Goal: Entertainment & Leisure: Consume media (video, audio)

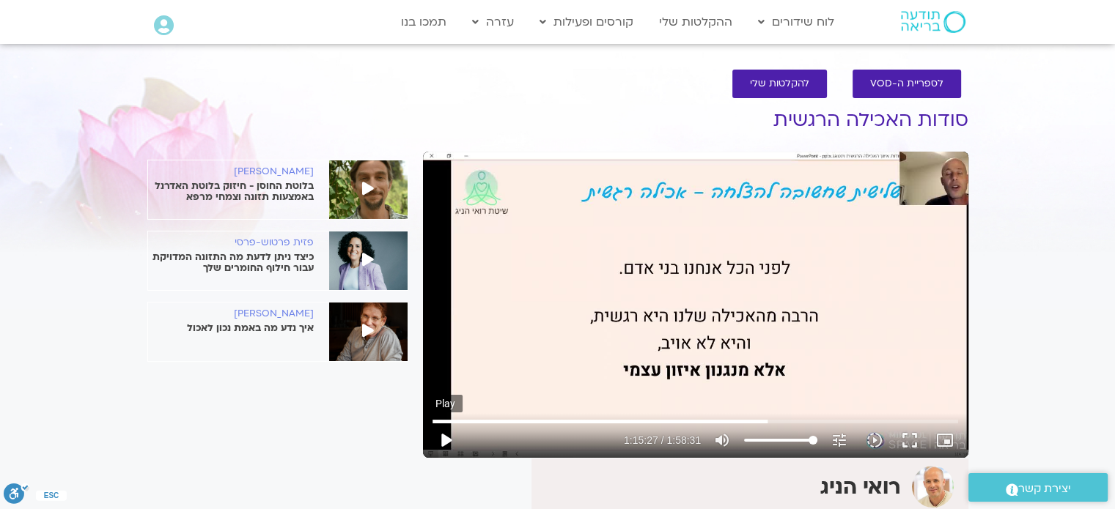
click at [443, 435] on button "play_arrow" at bounding box center [445, 440] width 35 height 35
click at [443, 440] on button "pause" at bounding box center [445, 440] width 35 height 35
click at [443, 439] on button "play_arrow" at bounding box center [445, 440] width 35 height 35
click at [443, 440] on button "pause" at bounding box center [445, 440] width 35 height 35
click at [448, 432] on button "pause" at bounding box center [445, 440] width 35 height 35
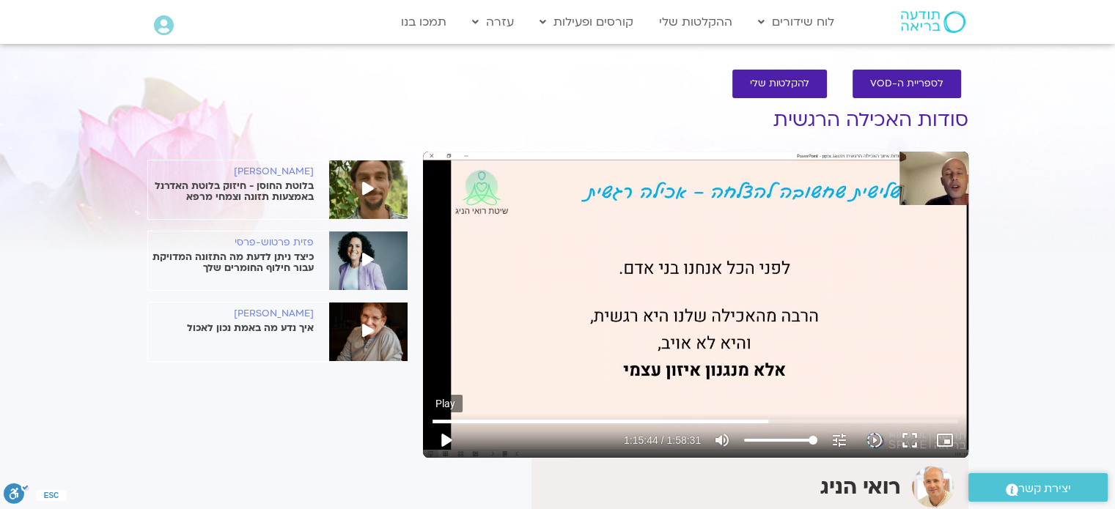
click at [446, 442] on button "play_arrow" at bounding box center [445, 440] width 35 height 35
click at [443, 442] on button "pause" at bounding box center [445, 440] width 35 height 35
click at [445, 439] on button "play_arrow" at bounding box center [445, 440] width 35 height 35
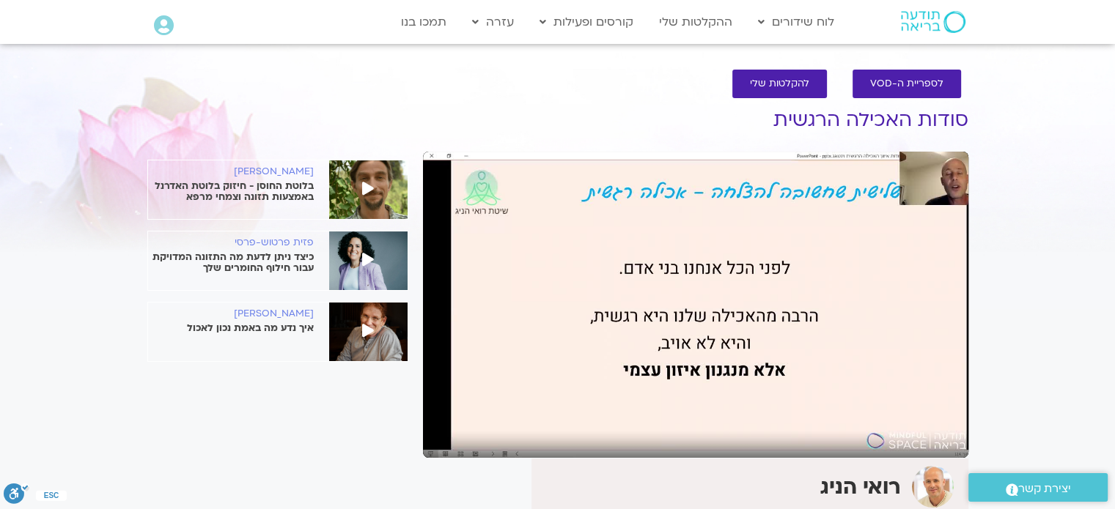
click at [445, 439] on button "pause" at bounding box center [445, 440] width 35 height 35
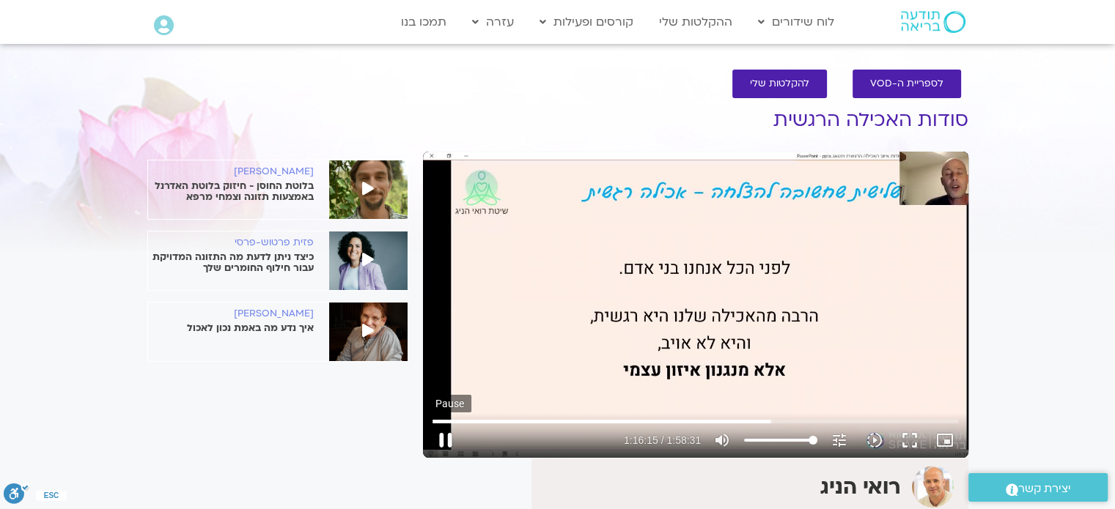
click at [445, 434] on button "pause" at bounding box center [445, 440] width 35 height 35
click at [443, 438] on button "play_arrow" at bounding box center [445, 440] width 35 height 35
click at [443, 435] on button "pause" at bounding box center [445, 440] width 35 height 35
click at [447, 439] on button "play_arrow" at bounding box center [445, 440] width 35 height 35
click at [446, 435] on button "pause" at bounding box center [445, 440] width 35 height 35
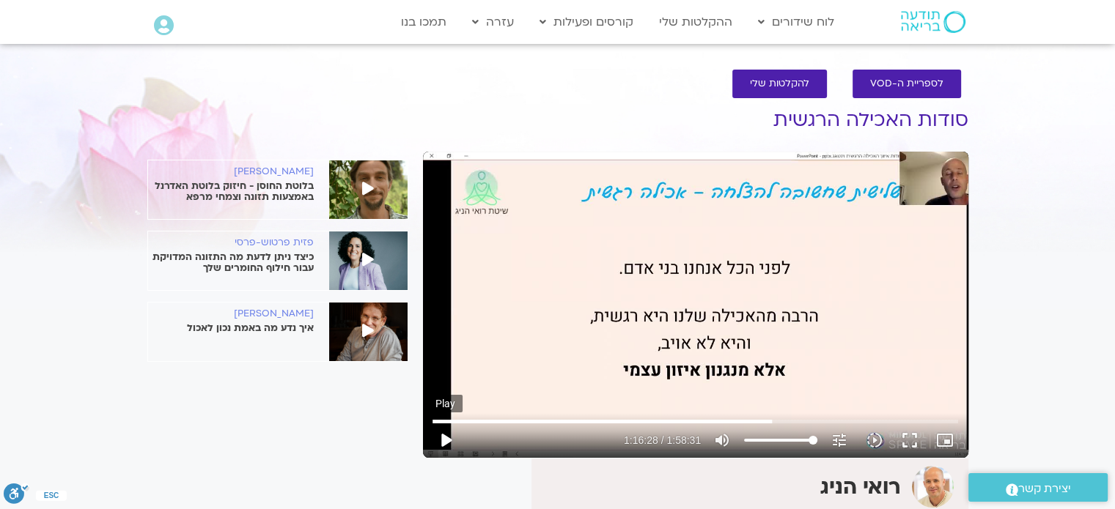
click at [443, 436] on button "play_arrow" at bounding box center [445, 440] width 35 height 35
click at [445, 435] on button "pause" at bounding box center [445, 440] width 35 height 35
click at [446, 436] on button "play_arrow" at bounding box center [445, 440] width 35 height 35
click at [446, 438] on button "pause" at bounding box center [445, 440] width 35 height 35
click at [444, 441] on button "play_arrow" at bounding box center [445, 440] width 35 height 35
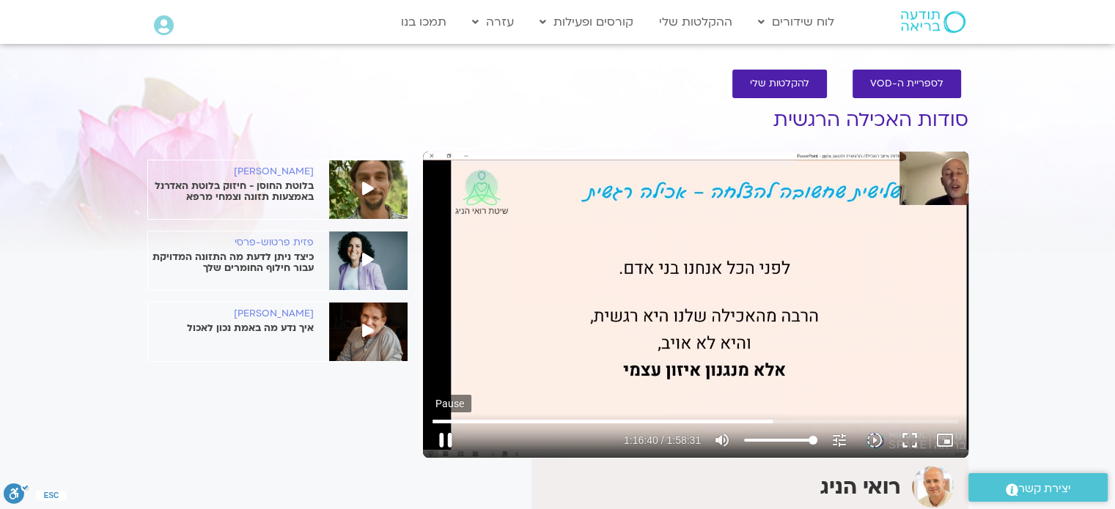
click at [444, 439] on button "pause" at bounding box center [445, 440] width 35 height 35
click at [443, 439] on button "play_arrow" at bounding box center [445, 440] width 35 height 35
click at [443, 440] on button "pause" at bounding box center [445, 440] width 35 height 35
click at [443, 440] on button "play_arrow" at bounding box center [445, 440] width 35 height 35
click at [444, 440] on button "pause" at bounding box center [445, 440] width 35 height 35
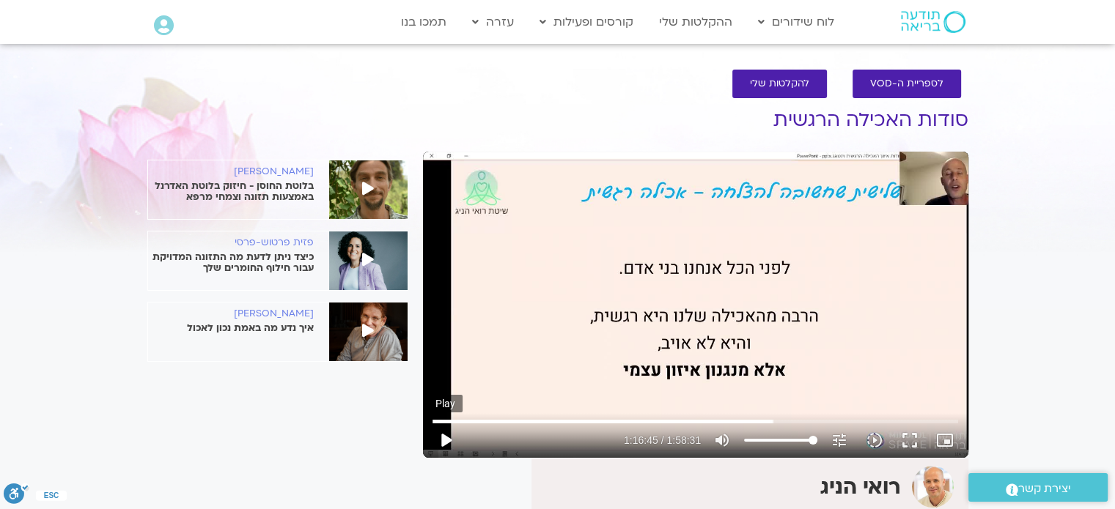
click at [442, 438] on button "play_arrow" at bounding box center [445, 440] width 35 height 35
click at [444, 440] on button "pause" at bounding box center [445, 440] width 35 height 35
click at [446, 442] on button "play_arrow" at bounding box center [445, 440] width 35 height 35
type input "4612.761692"
click at [446, 438] on button "pause" at bounding box center [445, 440] width 35 height 35
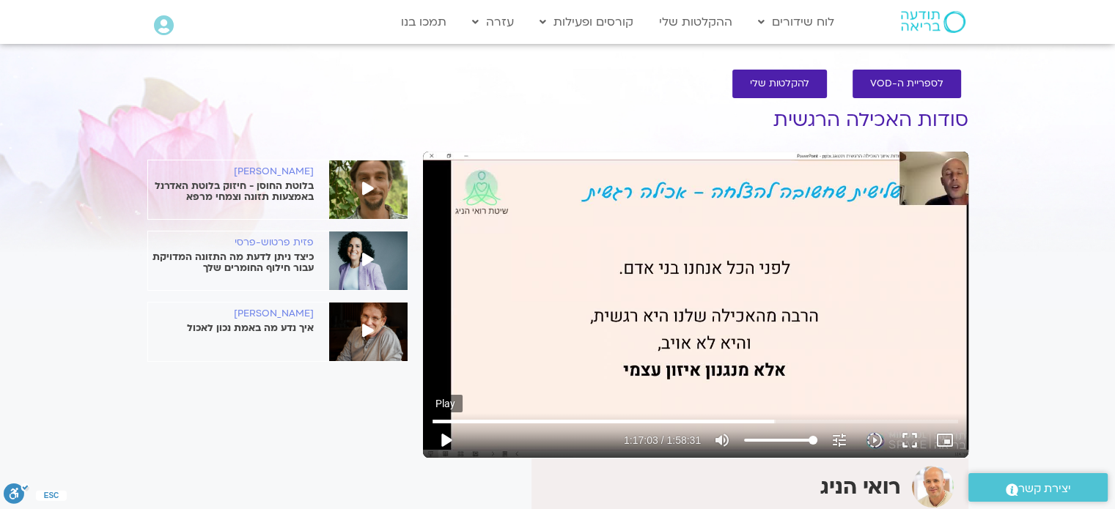
click at [447, 442] on button "play_arrow" at bounding box center [445, 440] width 35 height 35
click at [443, 440] on button "pause" at bounding box center [445, 440] width 35 height 35
click at [446, 440] on button "play_arrow" at bounding box center [445, 440] width 35 height 35
click at [443, 438] on button "pause" at bounding box center [445, 440] width 35 height 35
click at [446, 440] on button "play_arrow" at bounding box center [445, 440] width 35 height 35
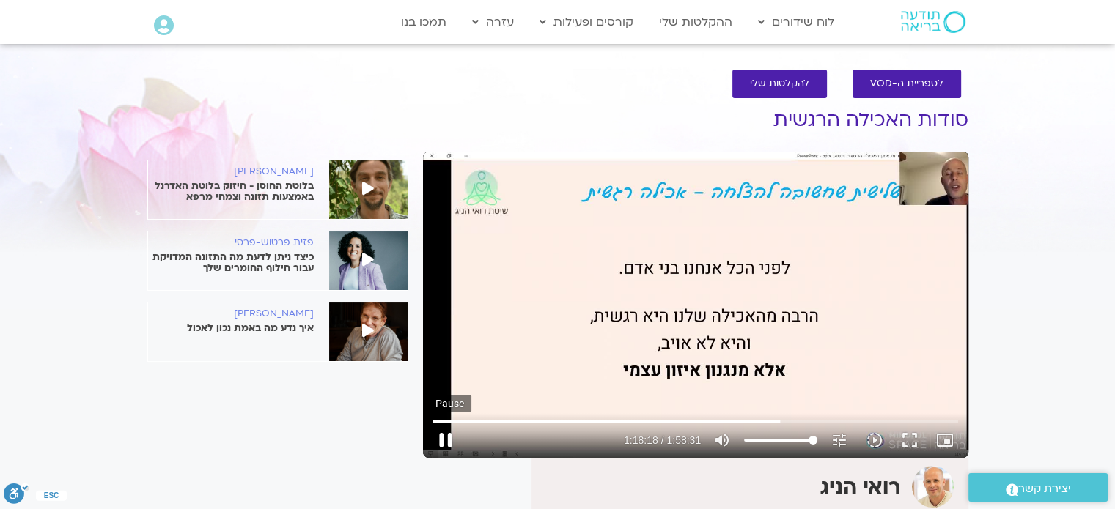
click at [444, 435] on button "pause" at bounding box center [445, 440] width 35 height 35
click at [448, 440] on button "play_arrow" at bounding box center [445, 440] width 35 height 35
click at [445, 440] on button "pause" at bounding box center [445, 440] width 35 height 35
click at [446, 440] on button "play_arrow" at bounding box center [445, 440] width 35 height 35
click at [446, 433] on button "pause" at bounding box center [445, 440] width 35 height 35
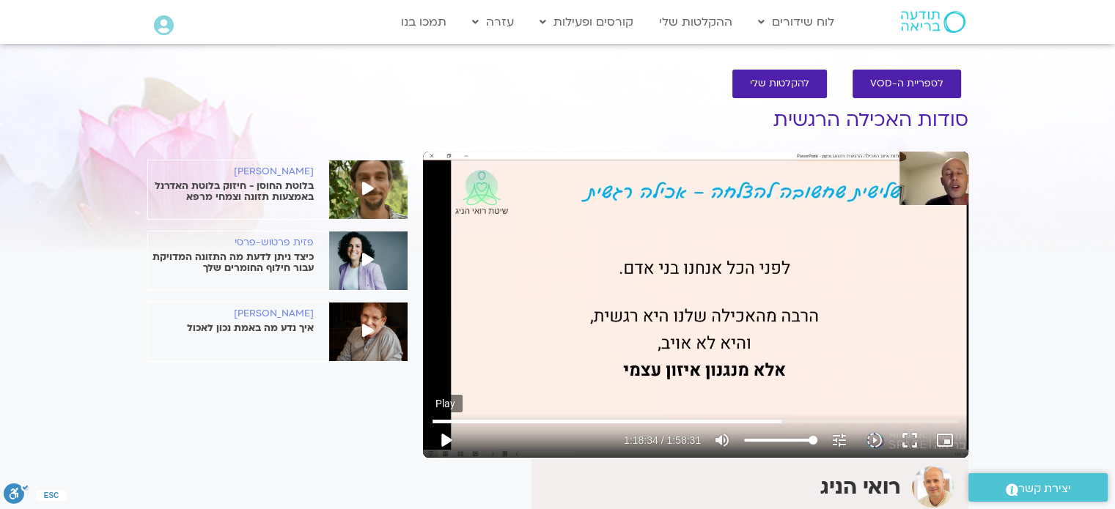
click at [446, 440] on button "play_arrow" at bounding box center [445, 440] width 35 height 35
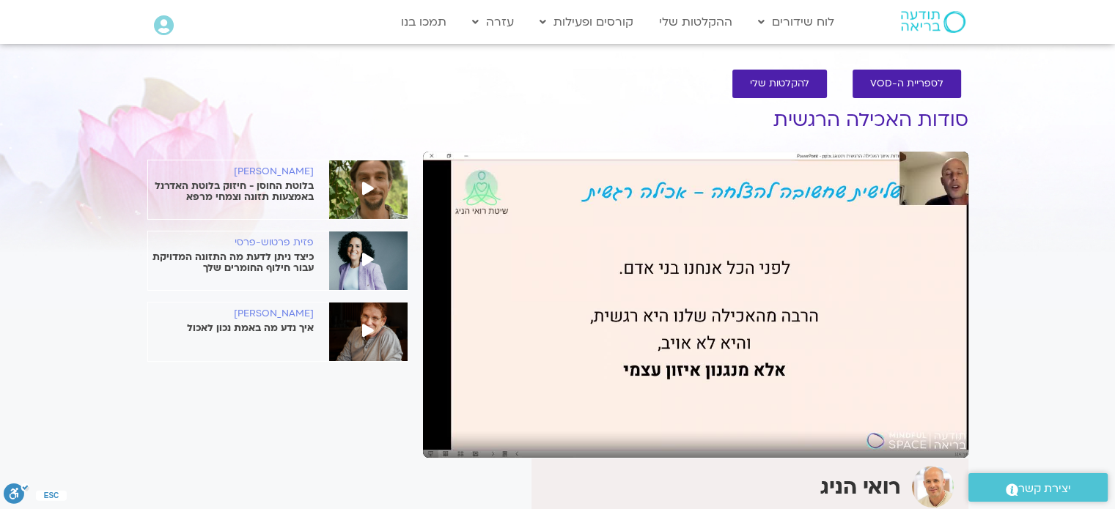
click at [445, 436] on button "pause" at bounding box center [445, 440] width 35 height 35
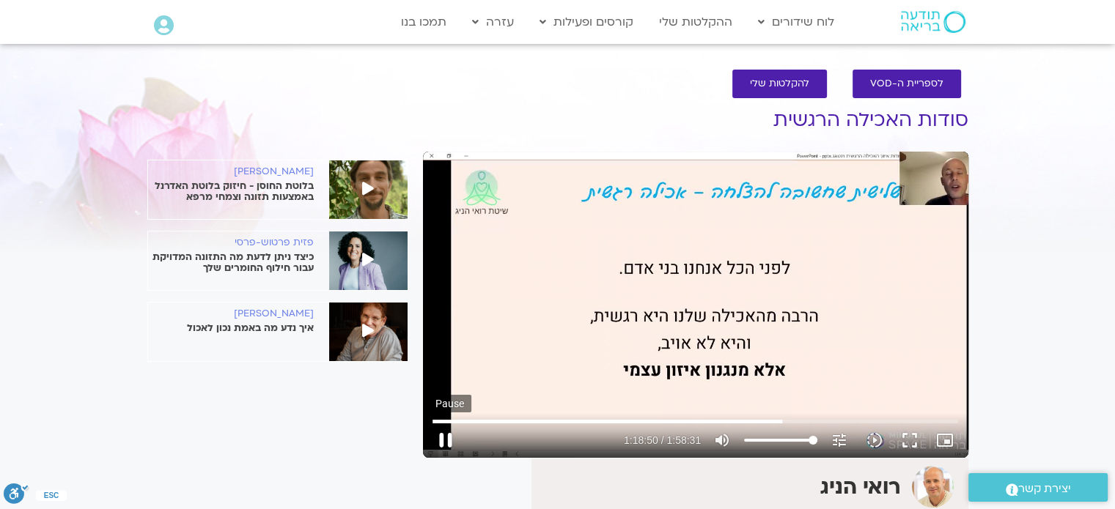
click at [446, 442] on button "pause" at bounding box center [445, 440] width 35 height 35
click at [448, 438] on button "play_arrow" at bounding box center [445, 440] width 35 height 35
click at [442, 436] on button "pause" at bounding box center [445, 440] width 35 height 35
click at [443, 438] on button "play_arrow" at bounding box center [445, 440] width 35 height 35
click at [446, 436] on button "pause" at bounding box center [445, 440] width 35 height 35
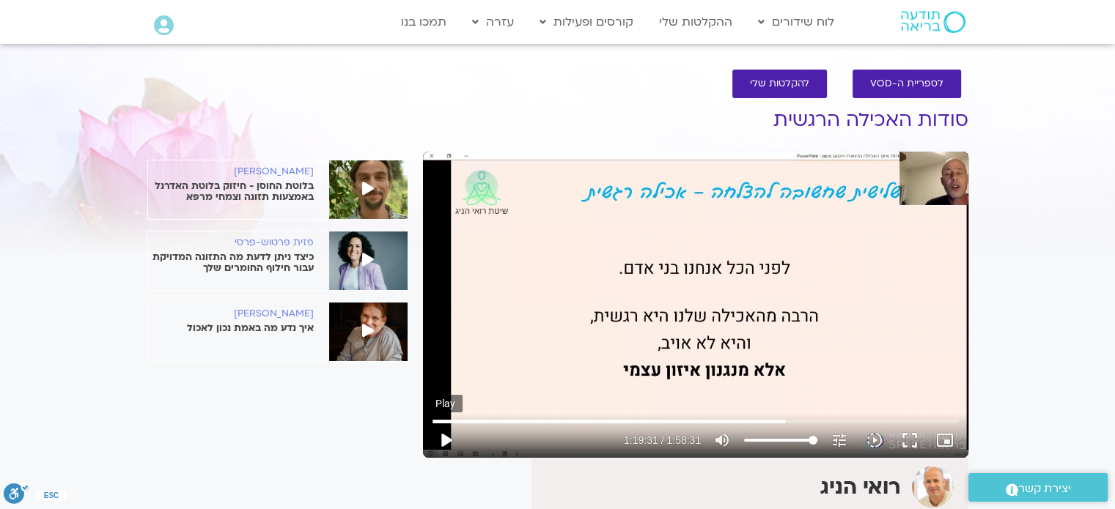
click at [448, 442] on button "play_arrow" at bounding box center [445, 440] width 35 height 35
click at [445, 439] on button "pause" at bounding box center [445, 440] width 35 height 35
click at [445, 440] on button "play_arrow" at bounding box center [445, 440] width 35 height 35
click at [444, 431] on button "pause" at bounding box center [445, 440] width 35 height 35
click at [443, 438] on button "play_arrow" at bounding box center [445, 440] width 35 height 35
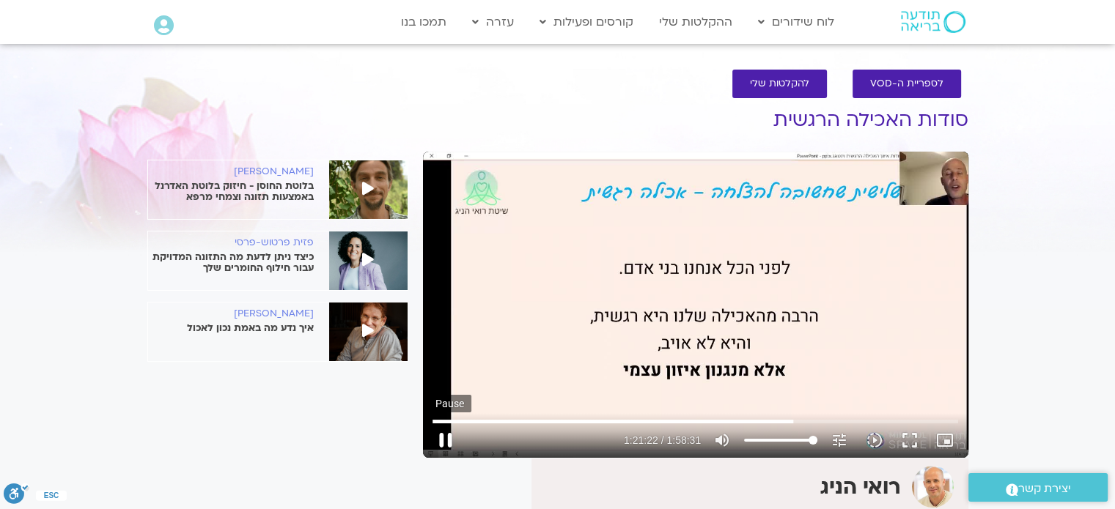
click at [443, 434] on button "pause" at bounding box center [445, 440] width 35 height 35
click at [443, 439] on button "play_arrow" at bounding box center [445, 440] width 35 height 35
click at [445, 436] on button "pause" at bounding box center [445, 440] width 35 height 35
click at [445, 439] on button "play_arrow" at bounding box center [445, 440] width 35 height 35
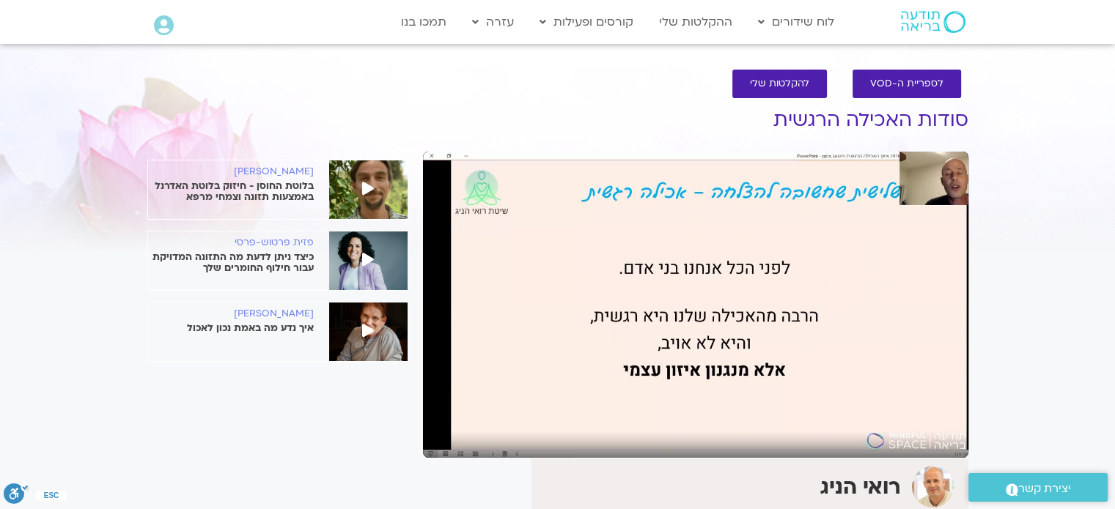
click at [445, 439] on button "pause" at bounding box center [445, 440] width 35 height 35
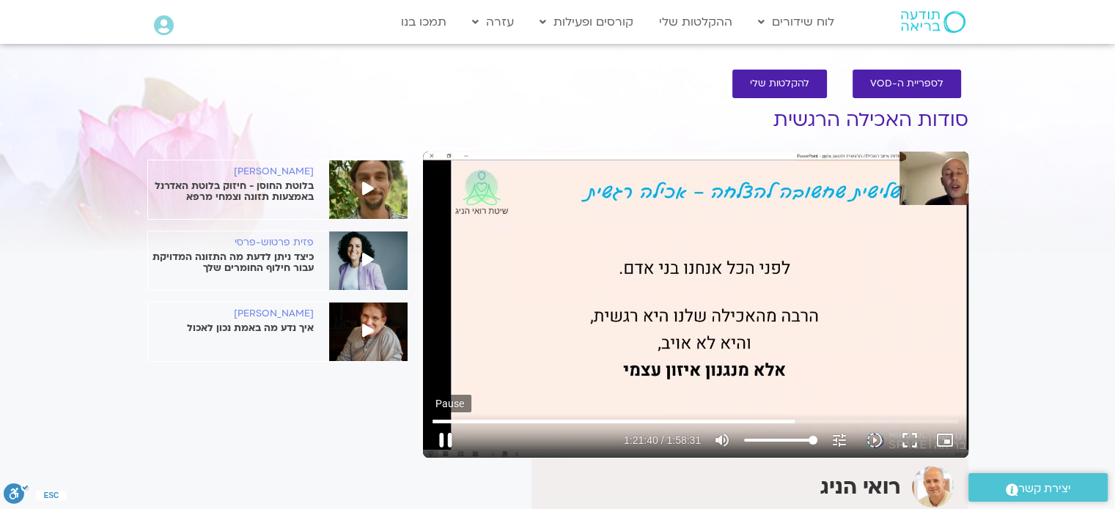
click at [445, 432] on button "pause" at bounding box center [445, 440] width 35 height 35
click at [444, 439] on button "play_arrow" at bounding box center [445, 440] width 35 height 35
click at [446, 438] on button "pause" at bounding box center [445, 440] width 35 height 35
click at [448, 438] on button "play_arrow" at bounding box center [445, 440] width 35 height 35
click at [445, 434] on button "pause" at bounding box center [445, 440] width 35 height 35
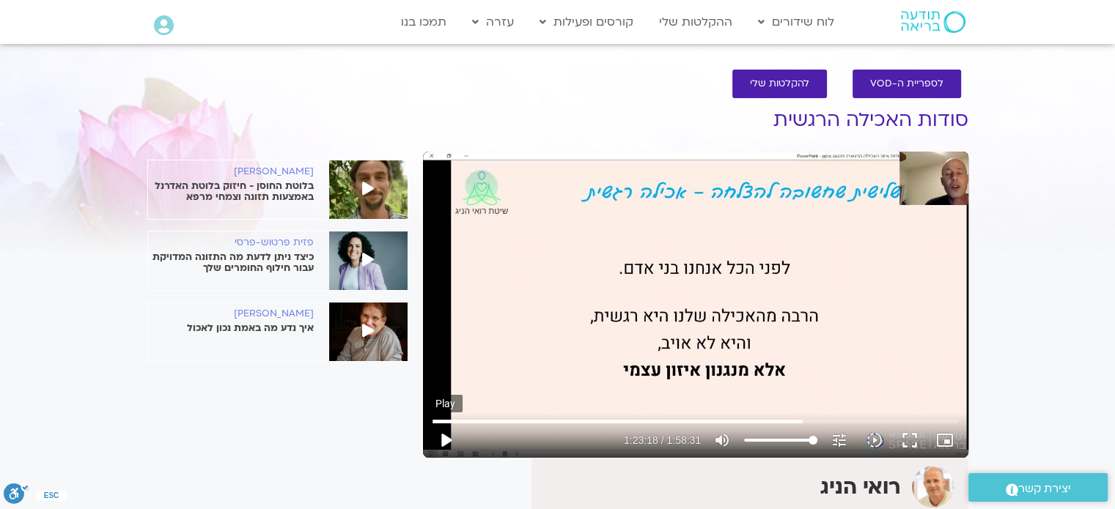
click at [445, 442] on button "play_arrow" at bounding box center [445, 440] width 35 height 35
click at [446, 435] on button "pause" at bounding box center [445, 440] width 35 height 35
click at [446, 438] on button "play_arrow" at bounding box center [445, 440] width 35 height 35
click at [446, 439] on button "pause" at bounding box center [445, 440] width 35 height 35
click at [443, 439] on button "play_arrow" at bounding box center [445, 440] width 35 height 35
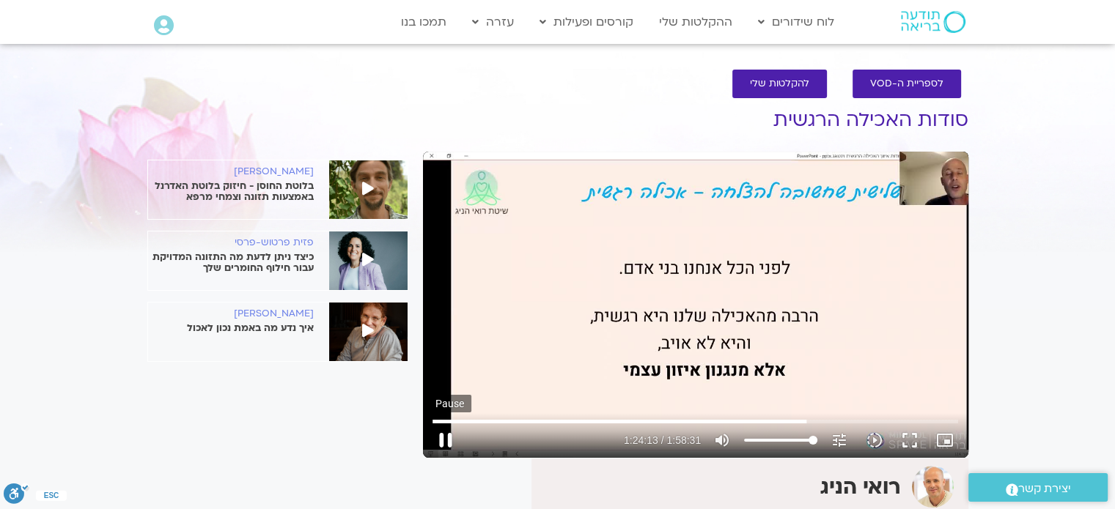
click at [445, 434] on button "pause" at bounding box center [445, 440] width 35 height 35
click at [443, 441] on button "play_arrow" at bounding box center [445, 440] width 35 height 35
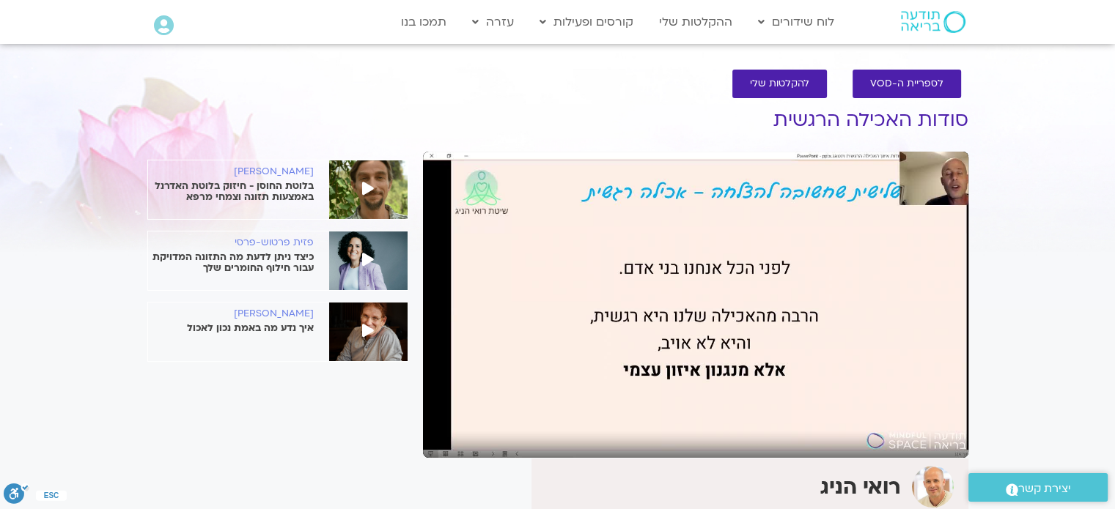
click at [445, 437] on button "pause" at bounding box center [445, 440] width 35 height 35
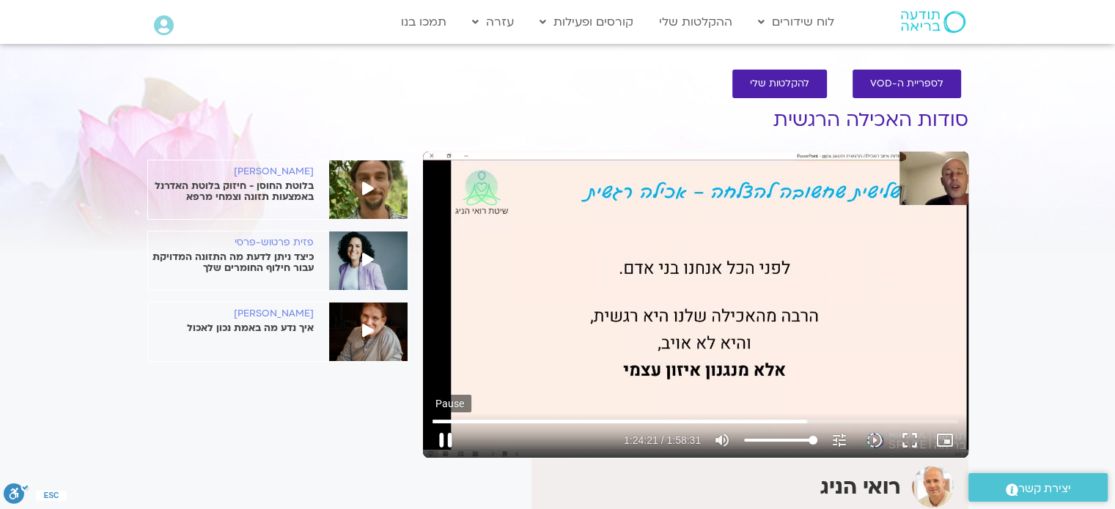
click at [445, 433] on button "pause" at bounding box center [445, 440] width 35 height 35
click at [445, 442] on button "play_arrow" at bounding box center [445, 440] width 35 height 35
click at [443, 436] on button "pause" at bounding box center [445, 440] width 35 height 35
click at [448, 439] on button "play_arrow" at bounding box center [445, 440] width 35 height 35
click at [448, 438] on button "pause" at bounding box center [445, 440] width 35 height 35
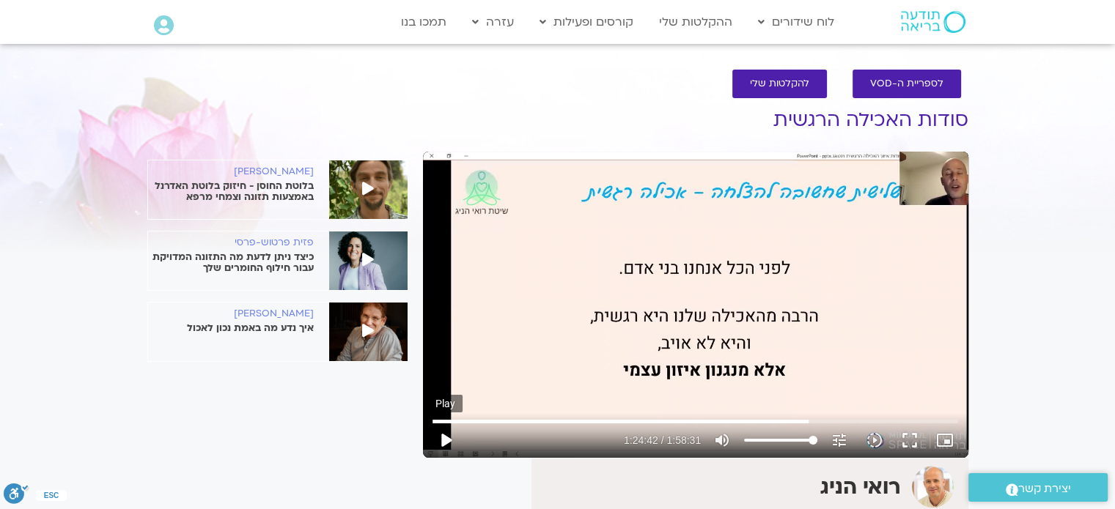
click at [449, 440] on button "play_arrow" at bounding box center [445, 440] width 35 height 35
click at [445, 436] on button "pause" at bounding box center [445, 440] width 35 height 35
click at [448, 439] on button "play_arrow" at bounding box center [445, 440] width 35 height 35
click at [446, 432] on button "pause" at bounding box center [445, 440] width 35 height 35
click at [445, 436] on button "play_arrow" at bounding box center [445, 440] width 35 height 35
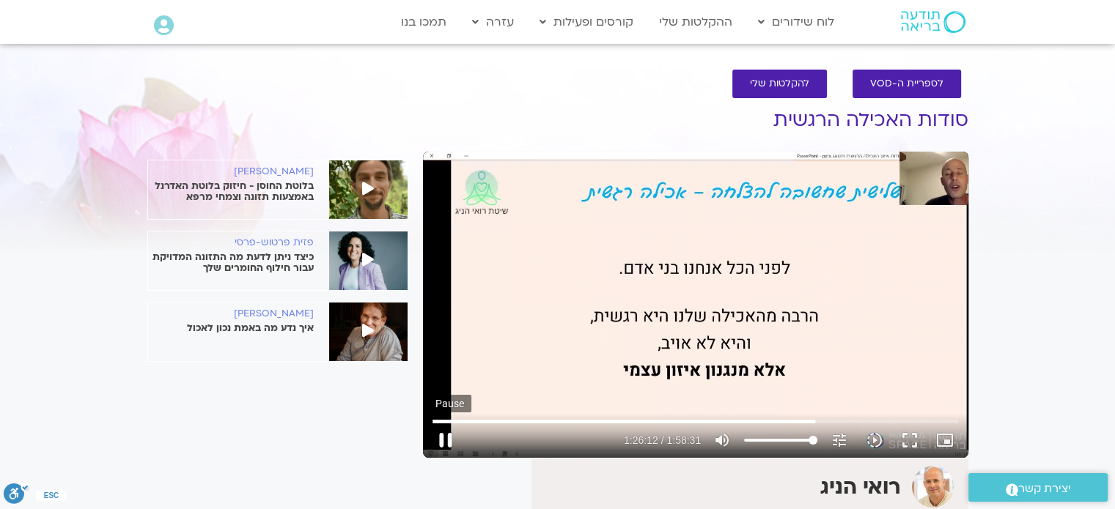
click at [441, 438] on button "pause" at bounding box center [445, 440] width 35 height 35
click at [448, 440] on button "play_arrow" at bounding box center [445, 440] width 35 height 35
click at [443, 439] on button "pause" at bounding box center [445, 440] width 35 height 35
click at [443, 439] on button "play_arrow" at bounding box center [445, 440] width 35 height 35
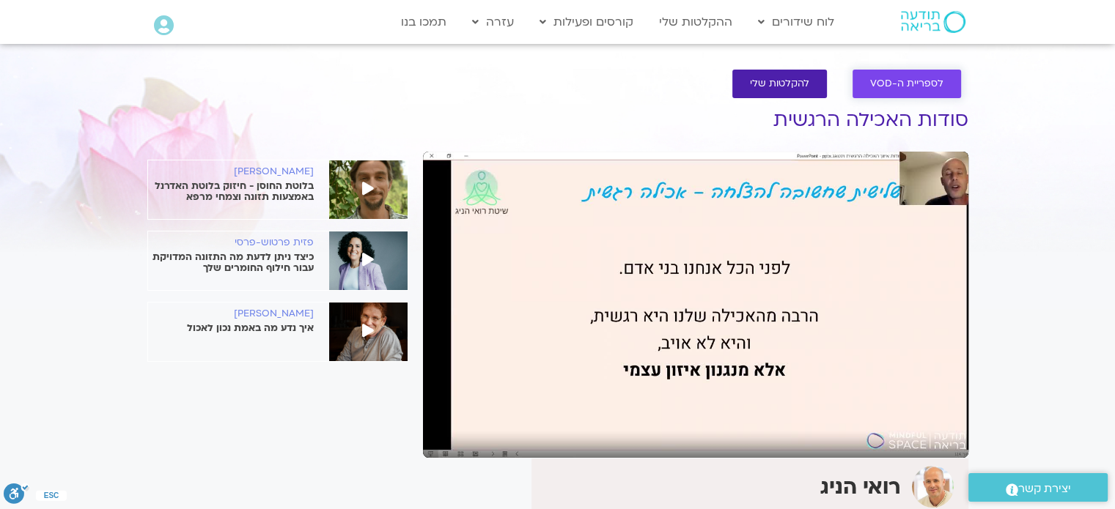
click at [912, 78] on span "לספריית ה-VOD" at bounding box center [906, 83] width 73 height 11
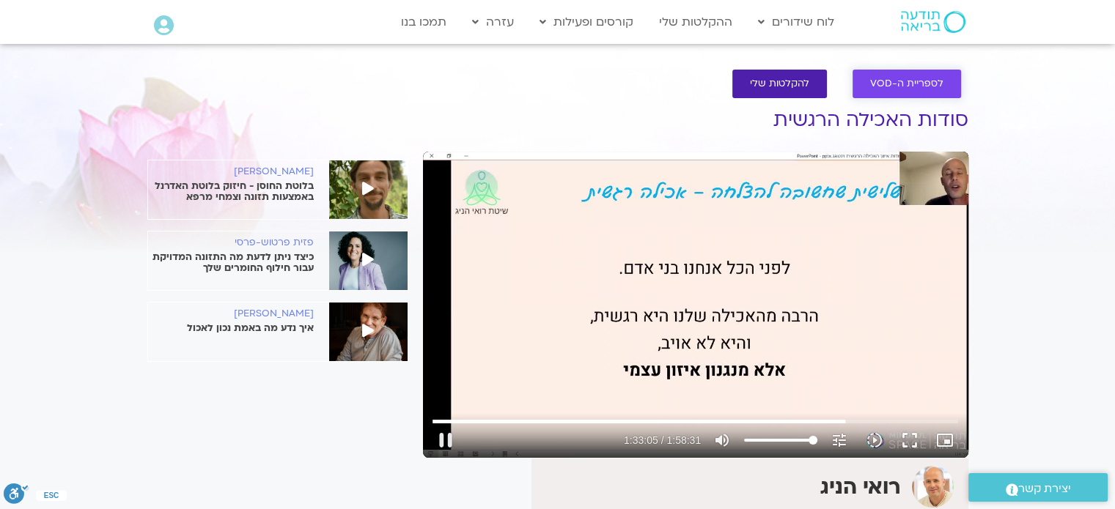
type input "5585.165666"
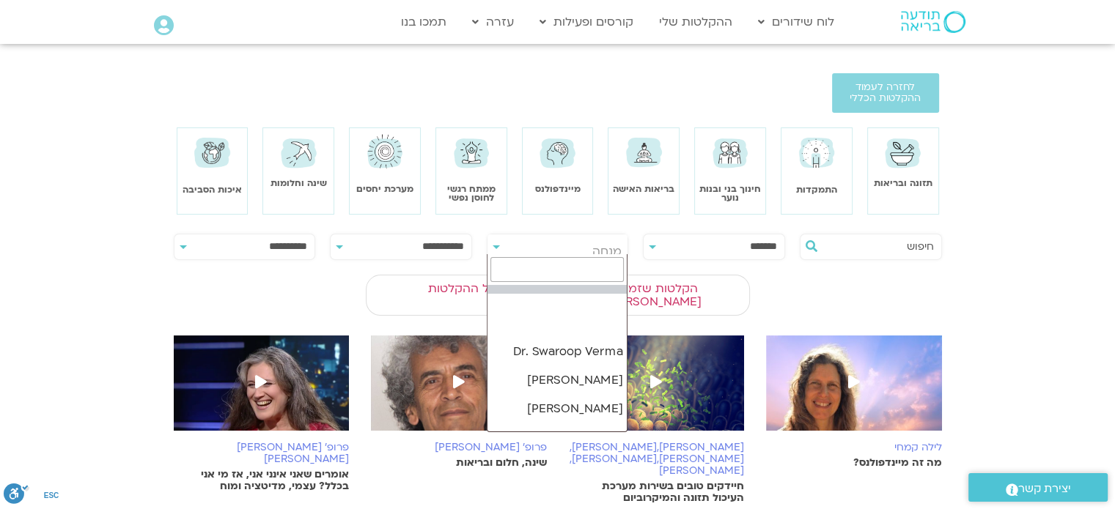
click at [566, 245] on span "מנחה" at bounding box center [557, 252] width 141 height 34
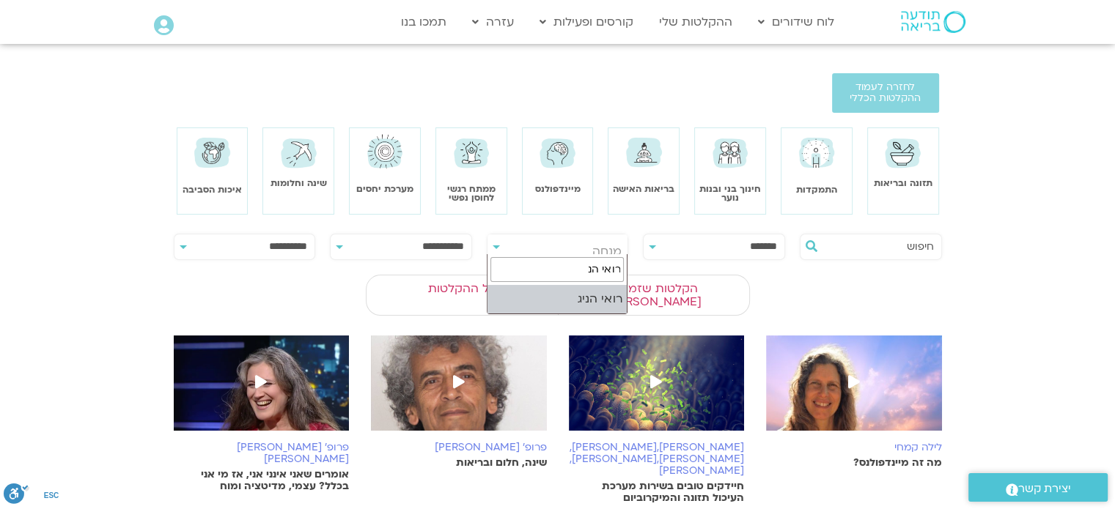
type input "רואי הנ"
select select "****"
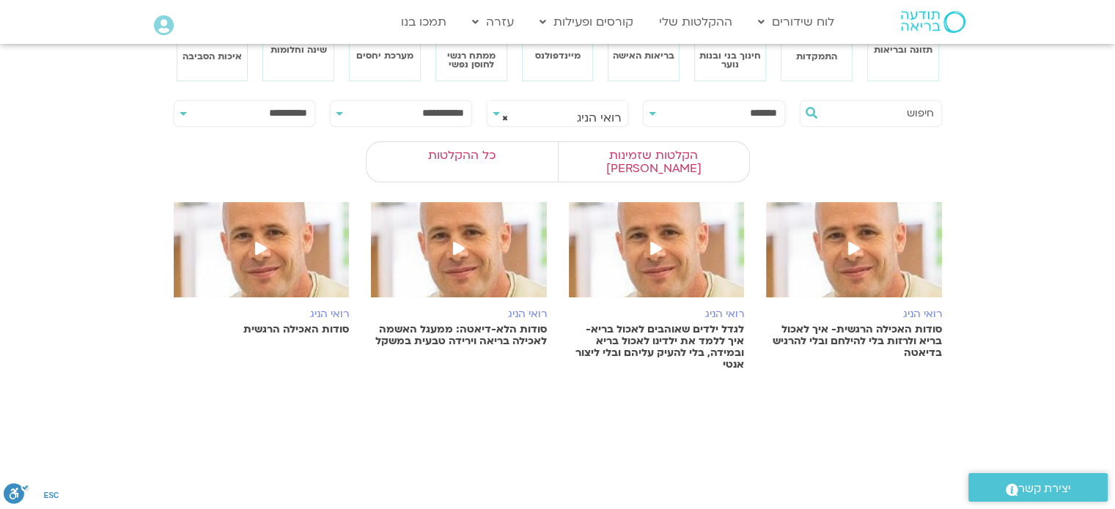
scroll to position [147, 0]
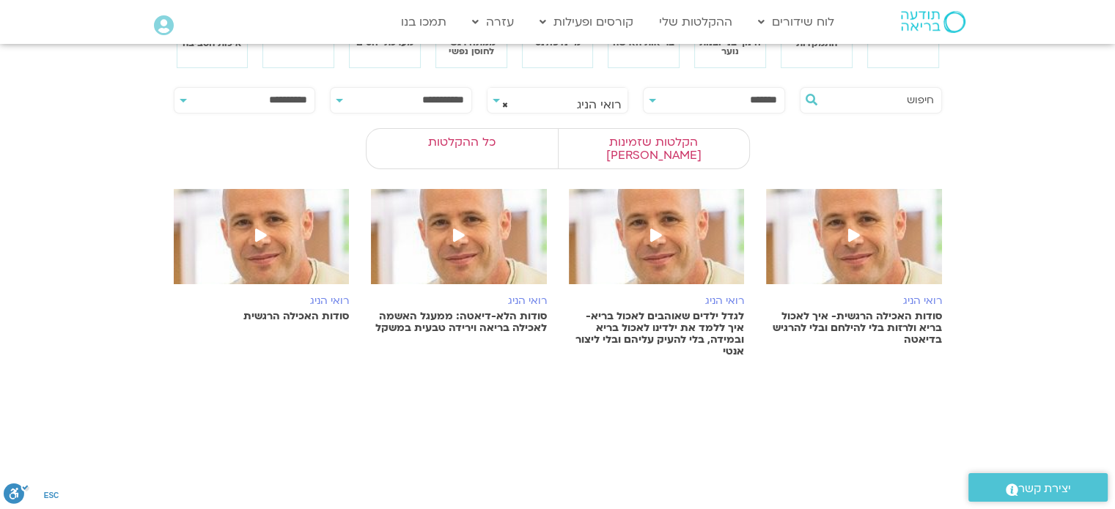
click at [666, 311] on p "לגדל ילדים שאוהבים לאכול בריא- איך ללמד את ילדינו לאכול בריא ובמידה, בלי להעיק …" at bounding box center [657, 334] width 176 height 47
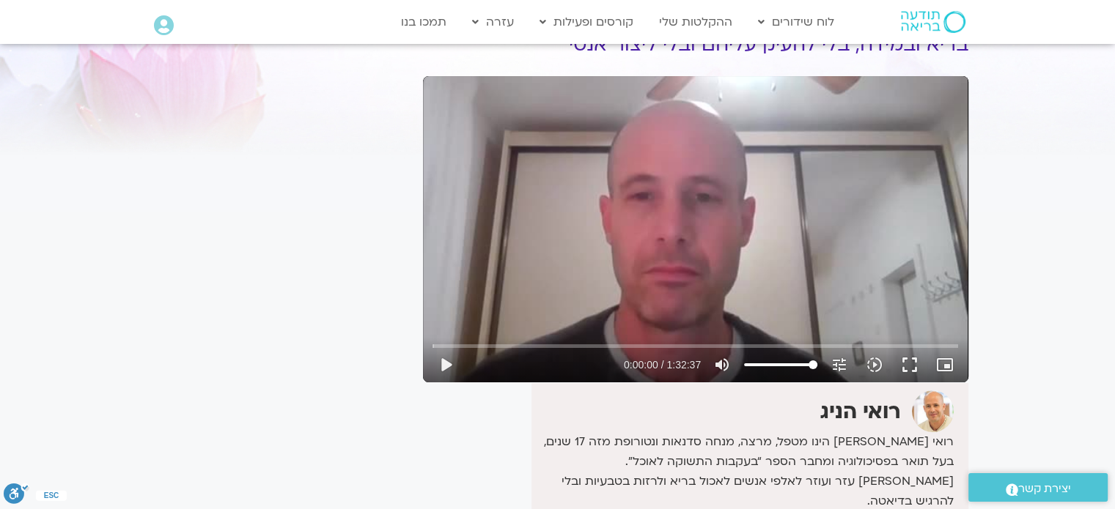
scroll to position [73, 0]
